Goal: Information Seeking & Learning: Learn about a topic

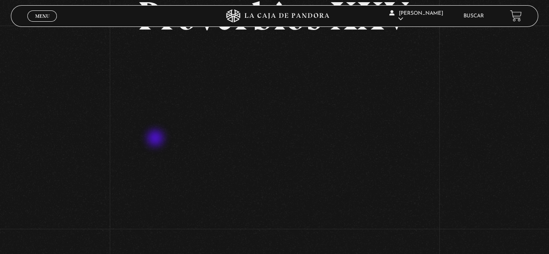
scroll to position [72, 0]
click at [477, 14] on link "Buscar" at bounding box center [473, 15] width 20 height 5
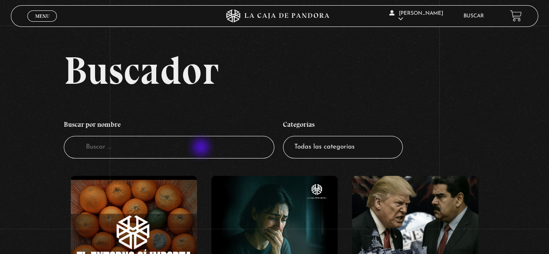
click at [202, 148] on input "Buscador" at bounding box center [169, 147] width 211 height 23
type input "como leer la [DEMOGRAPHIC_DATA]"
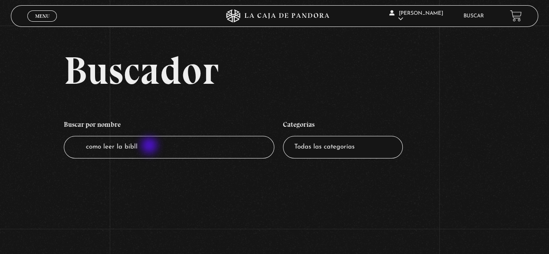
click at [150, 146] on input "como leer la bibll" at bounding box center [169, 147] width 211 height 23
type input "como leer la [DEMOGRAPHIC_DATA]"
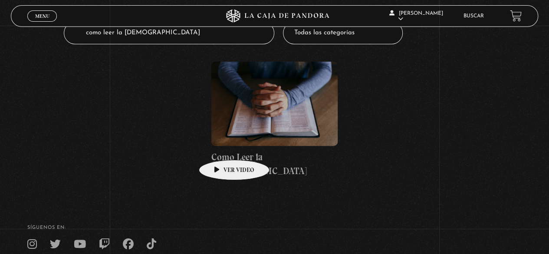
scroll to position [175, 0]
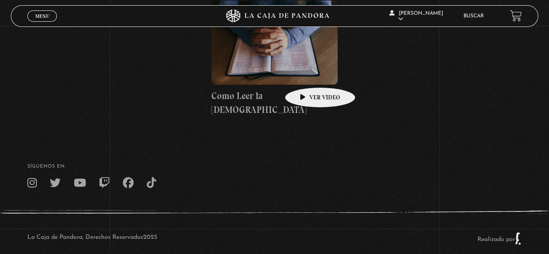
click at [306, 74] on figure at bounding box center [274, 42] width 126 height 84
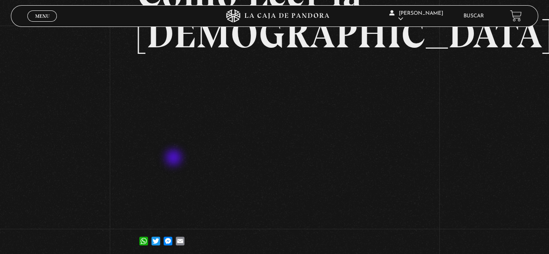
scroll to position [94, 0]
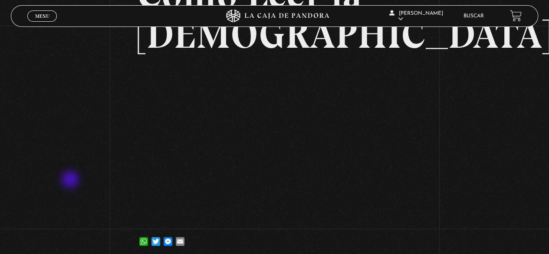
click at [71, 180] on div "Volver [DATE] Como Leer la [DEMOGRAPHIC_DATA] WhatsApp Twitter Messenger Email" at bounding box center [274, 97] width 549 height 330
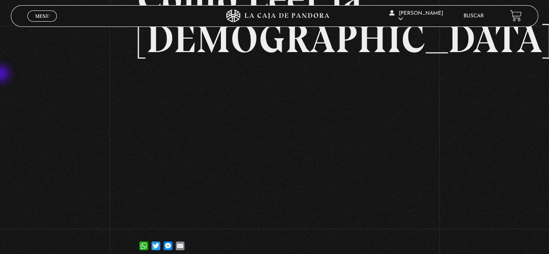
scroll to position [89, 0]
